Goal: Task Accomplishment & Management: Manage account settings

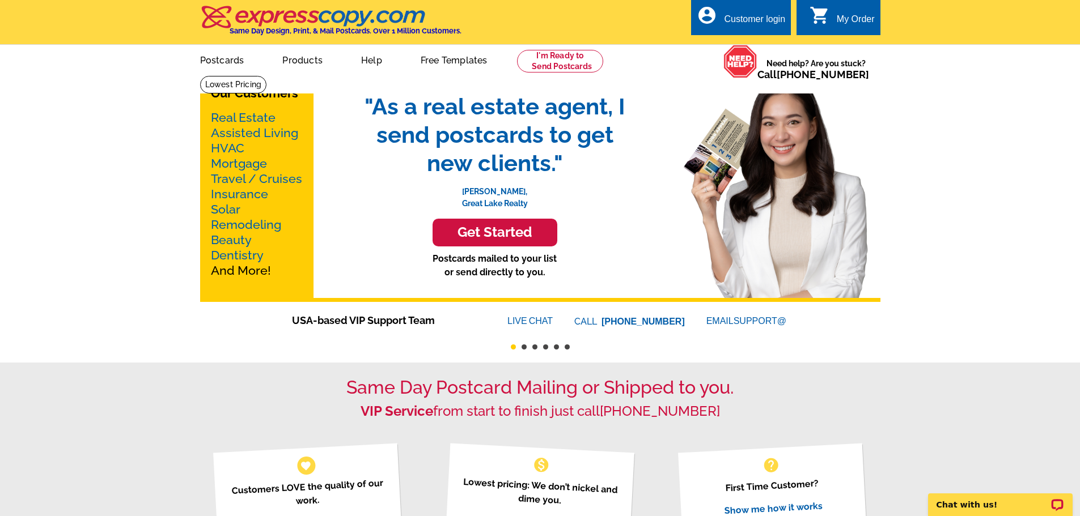
drag, startPoint x: 758, startPoint y: 21, endPoint x: 747, endPoint y: 29, distance: 13.4
click at [759, 21] on div "Customer login" at bounding box center [754, 22] width 61 height 16
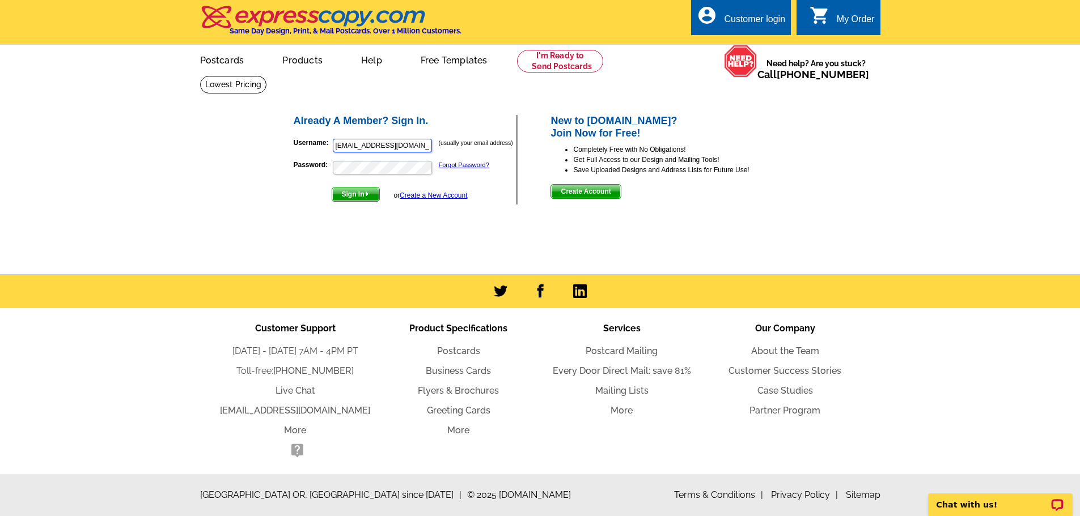
click at [426, 147] on input "DPawlowicz@remax.net" at bounding box center [382, 146] width 99 height 14
type input "dpglisle@gmail.com"
click at [365, 194] on span "Sign In" at bounding box center [355, 195] width 47 height 14
